Goal: Navigation & Orientation: Find specific page/section

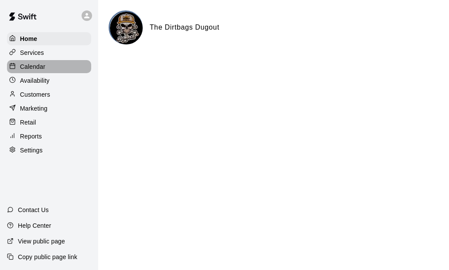
click at [42, 68] on p "Calendar" at bounding box center [32, 66] width 25 height 9
click at [39, 53] on p "Services" at bounding box center [32, 52] width 24 height 9
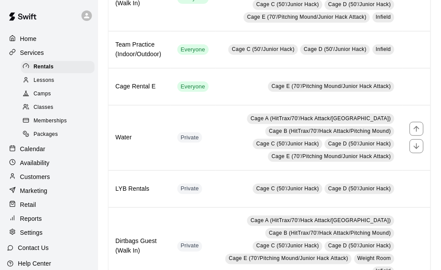
scroll to position [132, 0]
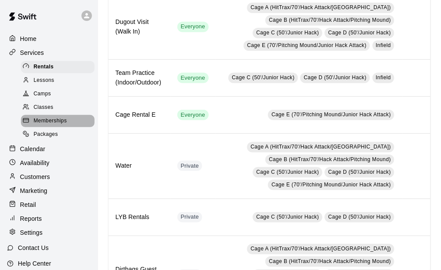
click at [66, 124] on span "Memberships" at bounding box center [50, 121] width 33 height 9
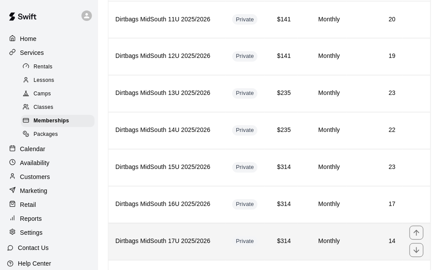
scroll to position [392, 0]
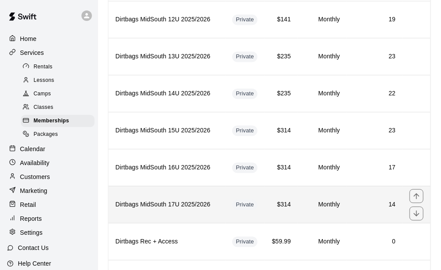
click at [214, 200] on h6 "Dirtbags MidSouth 17U 2025/2026" at bounding box center [167, 205] width 103 height 10
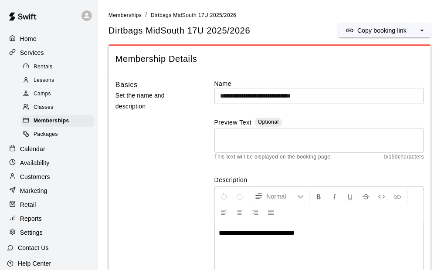
click at [30, 41] on p "Home" at bounding box center [28, 38] width 17 height 9
